Goal: Information Seeking & Learning: Learn about a topic

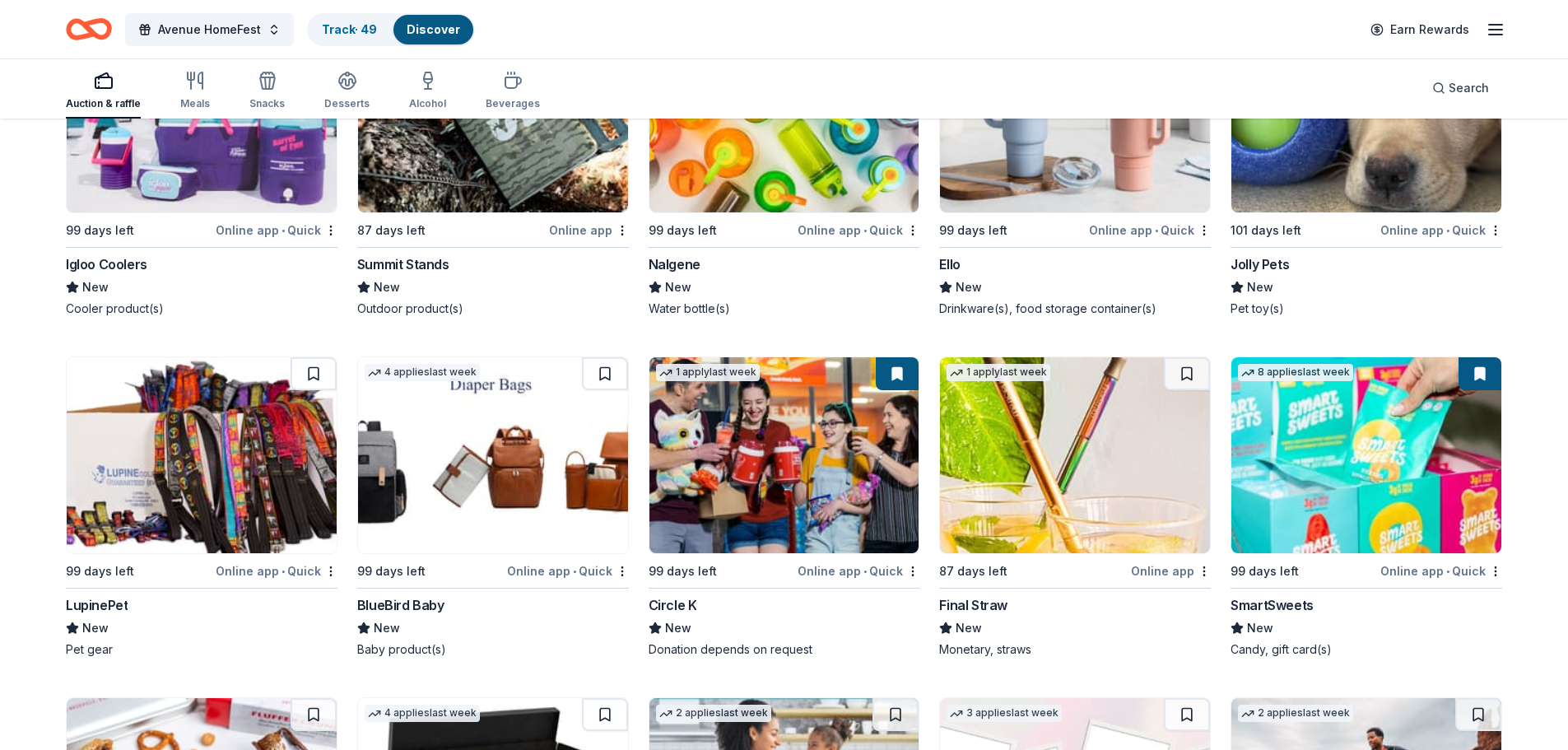
scroll to position [21019, 0]
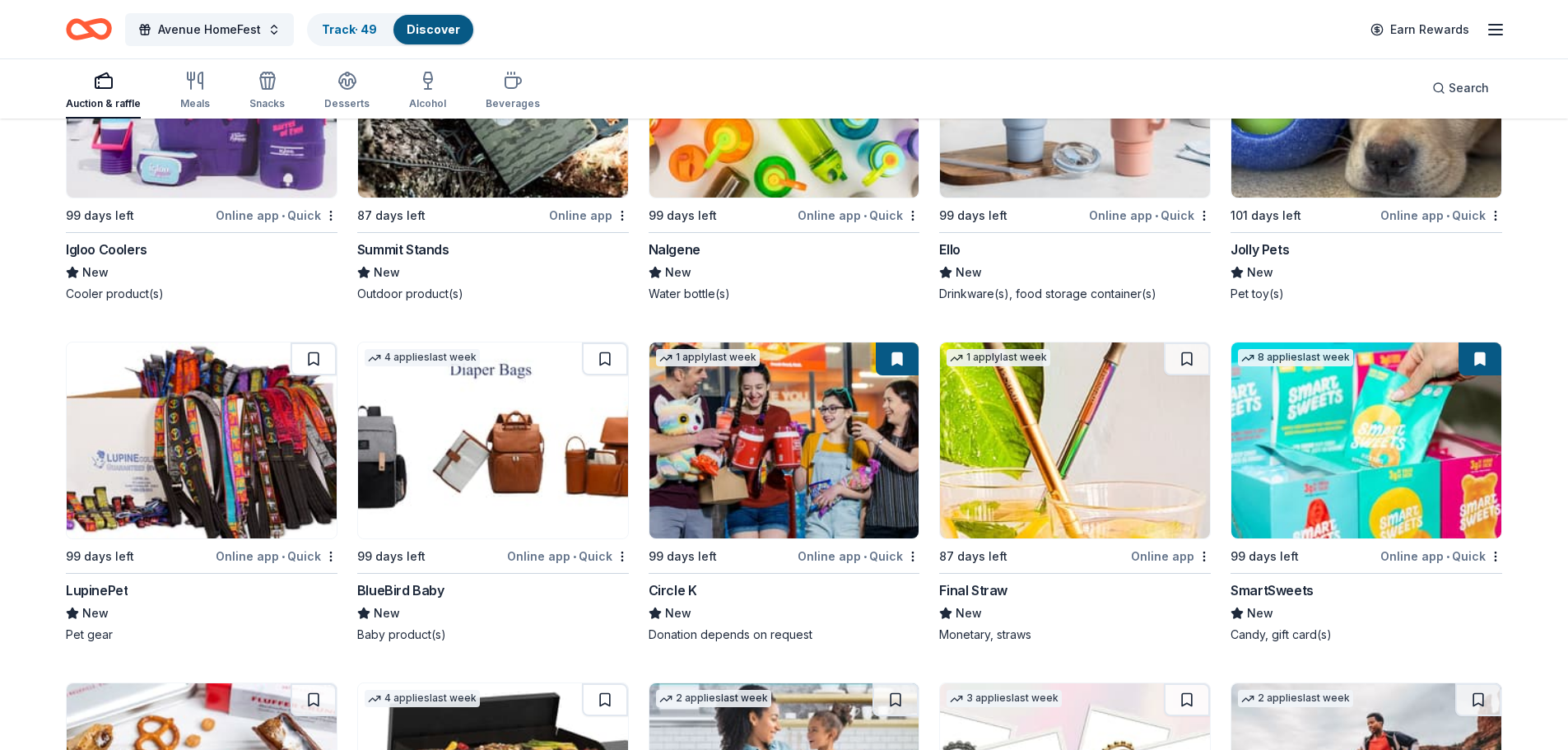
click at [791, 447] on img at bounding box center [784, 441] width 270 height 196
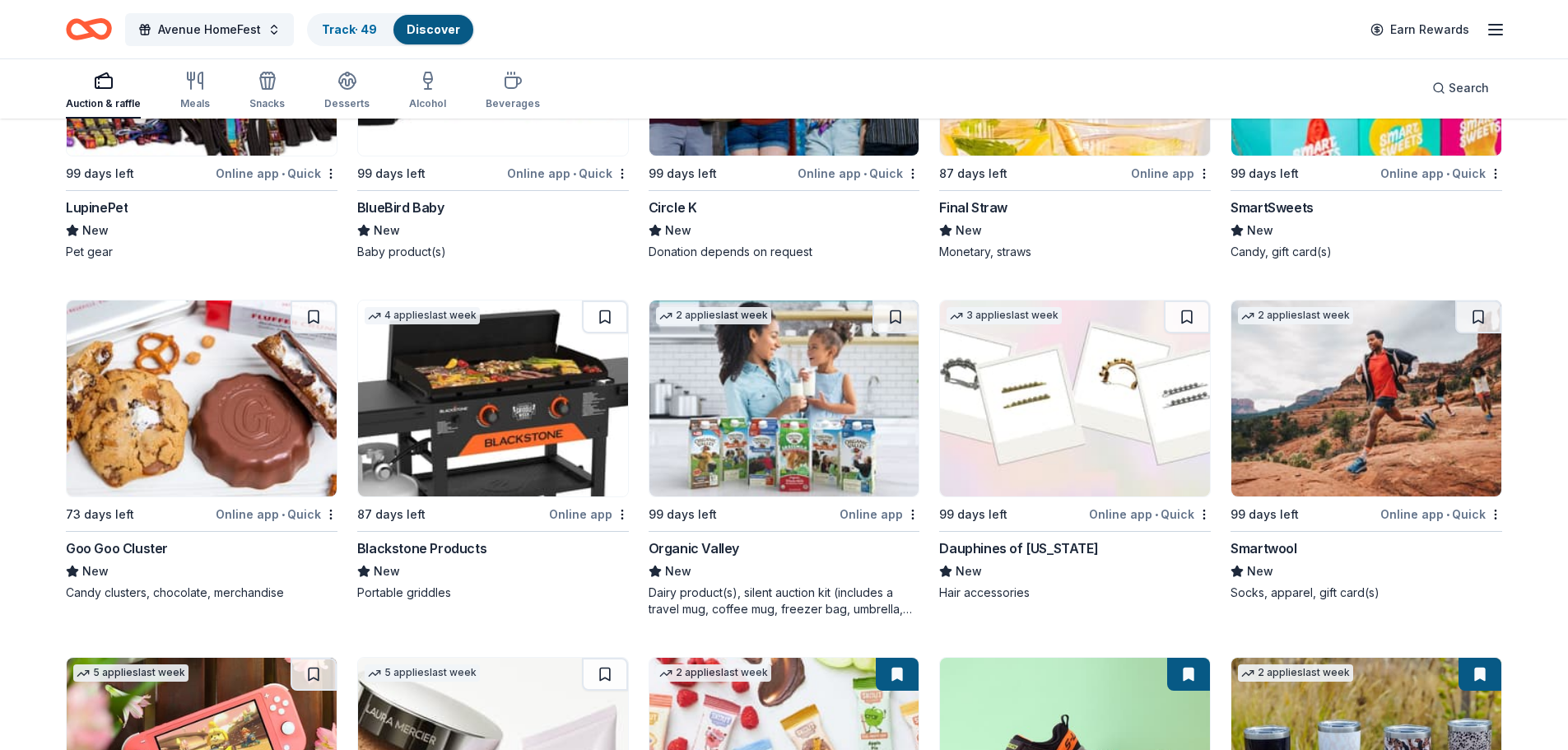
scroll to position [21431, 0]
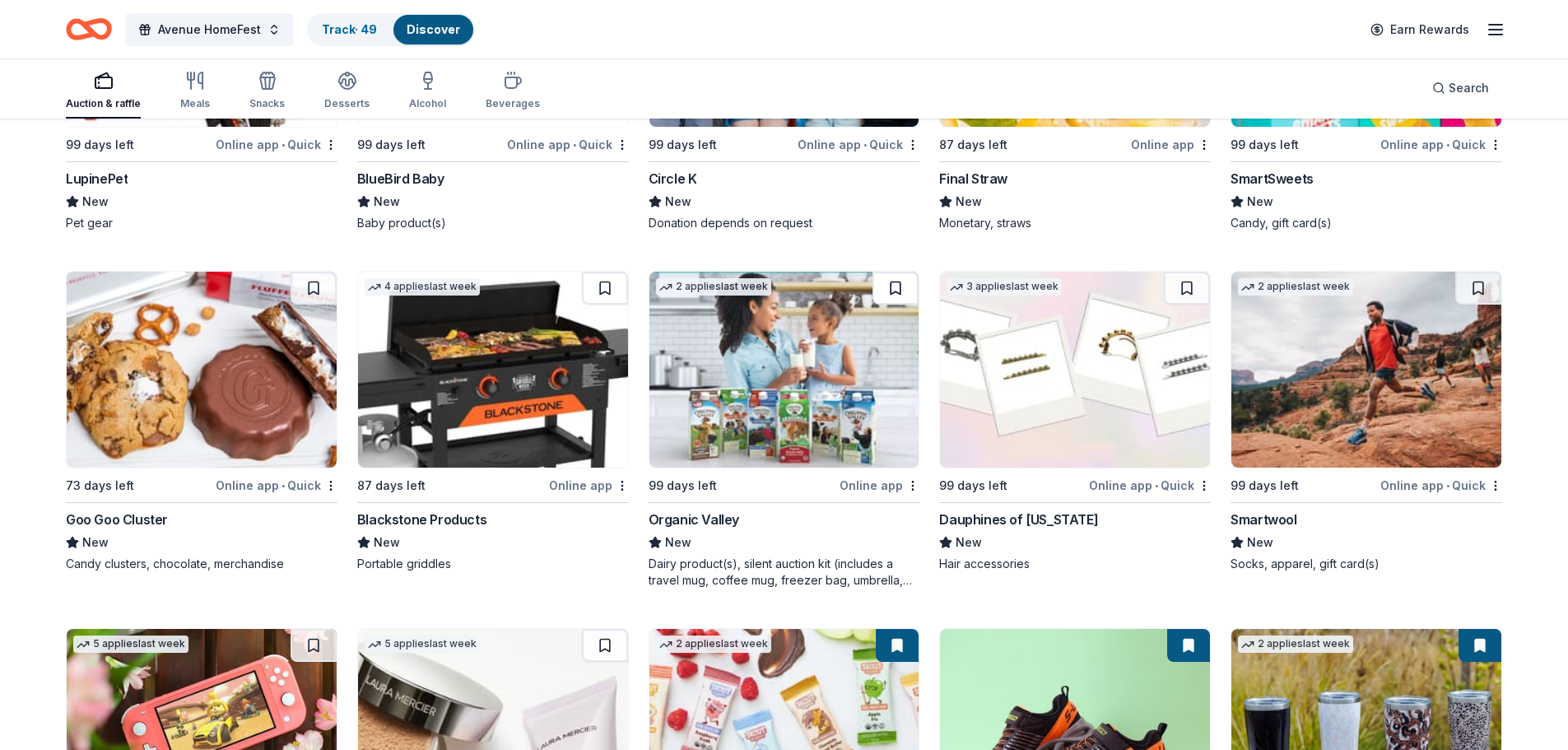
click at [892, 290] on button at bounding box center [895, 289] width 46 height 33
click at [831, 379] on img at bounding box center [784, 370] width 270 height 196
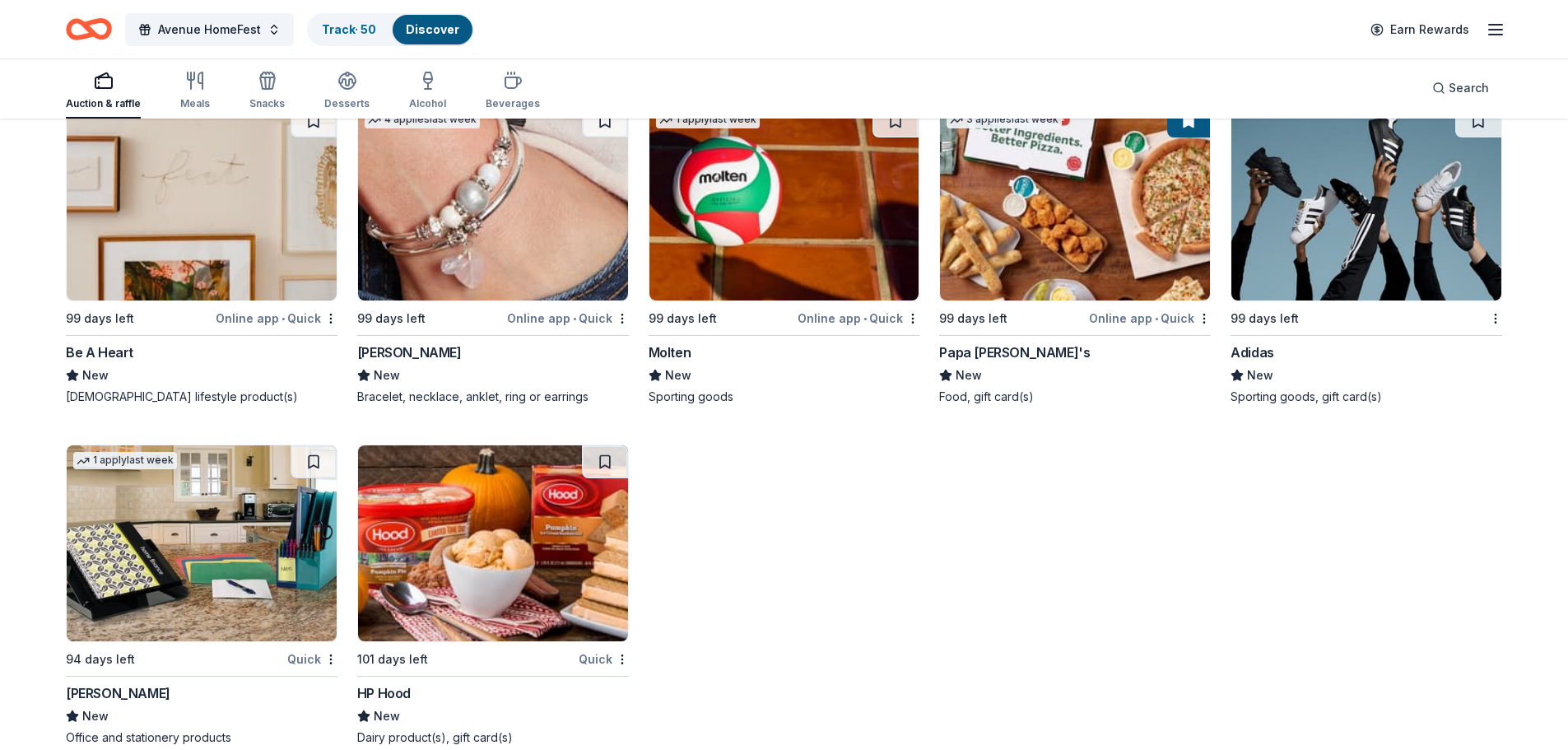
scroll to position [22665, 0]
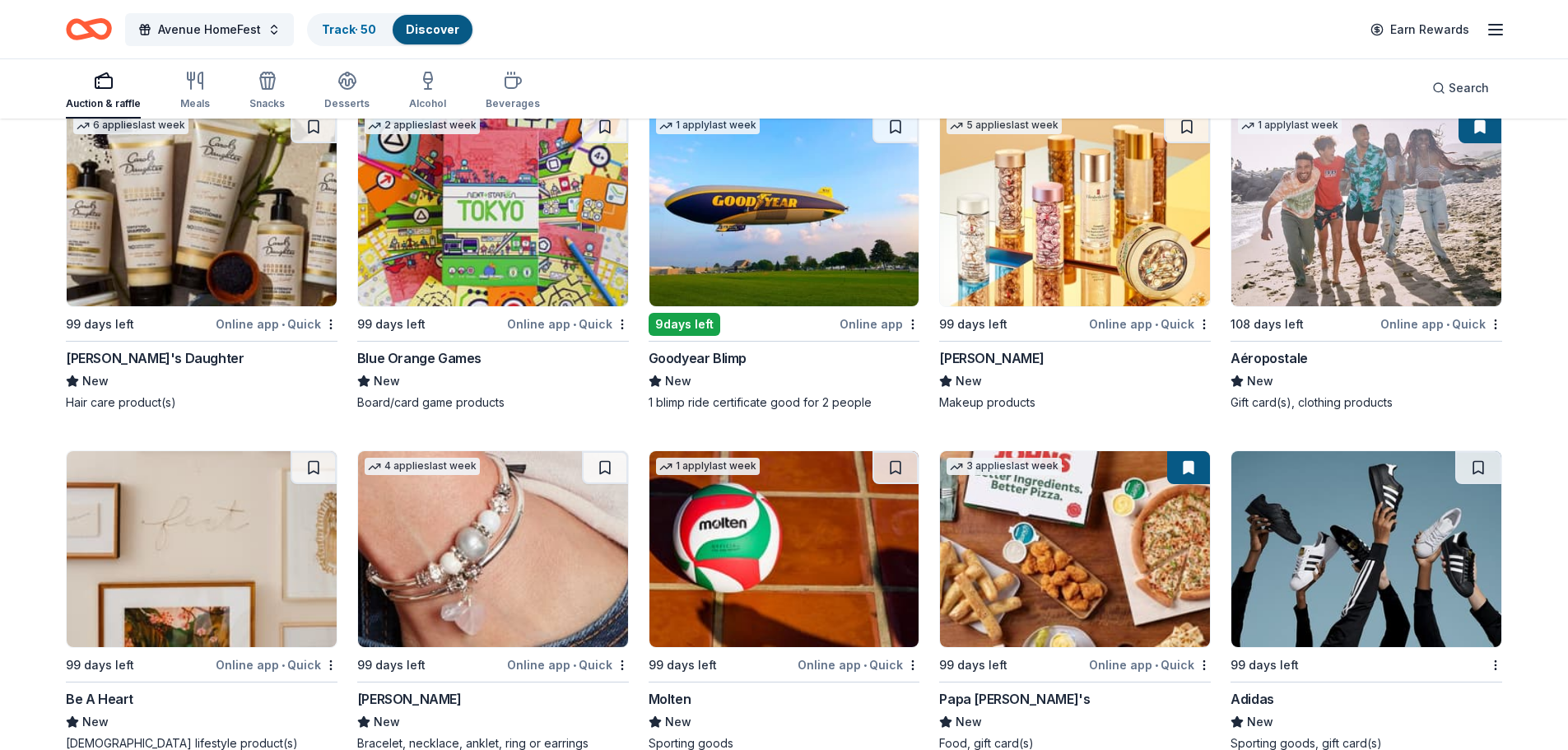
scroll to position [22336, 0]
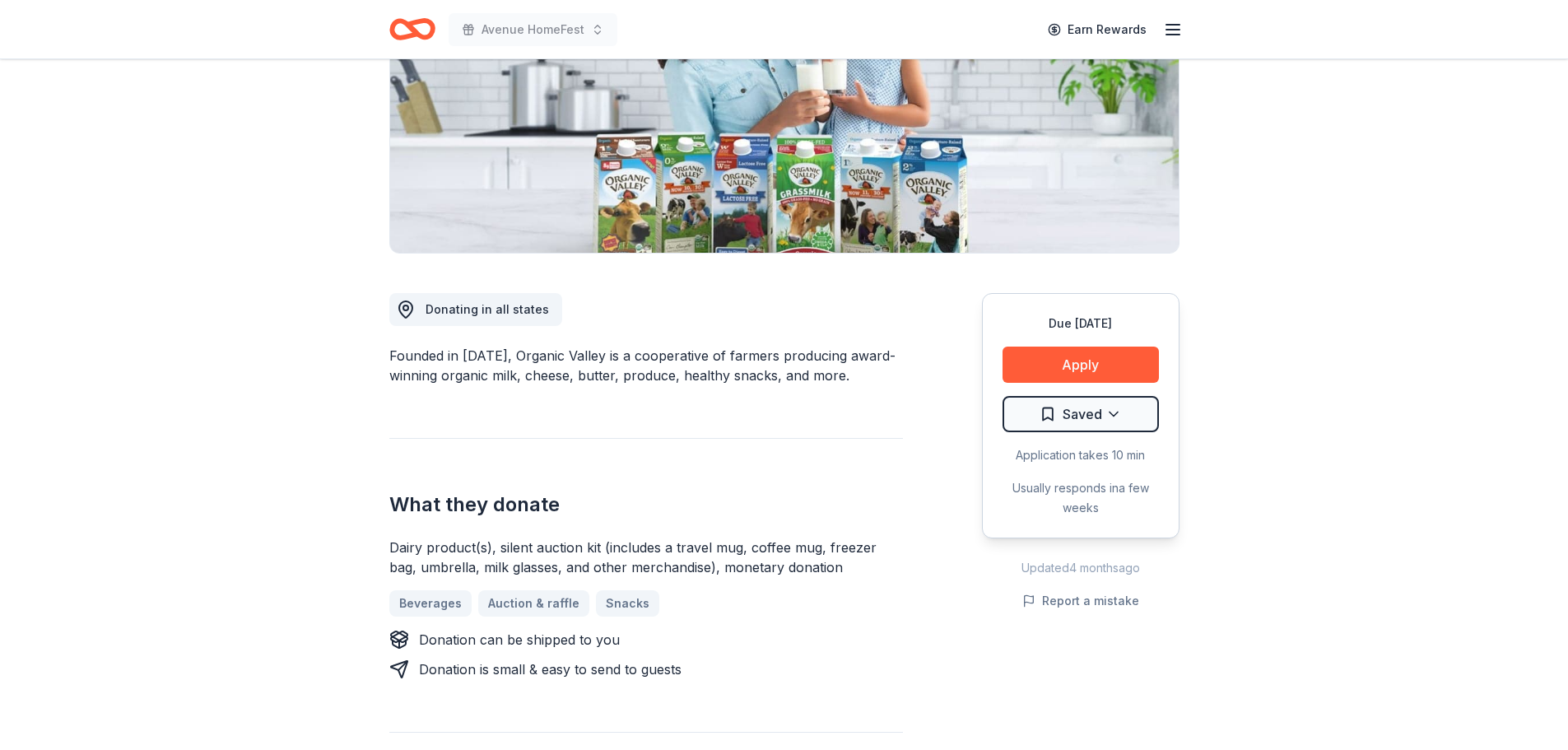
scroll to position [165, 0]
